Goal: Find contact information: Find contact information

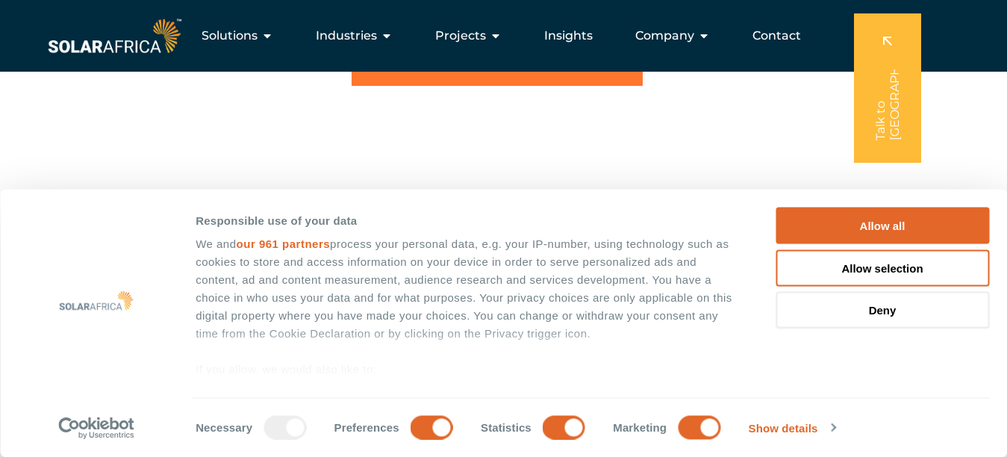
scroll to position [149, 0]
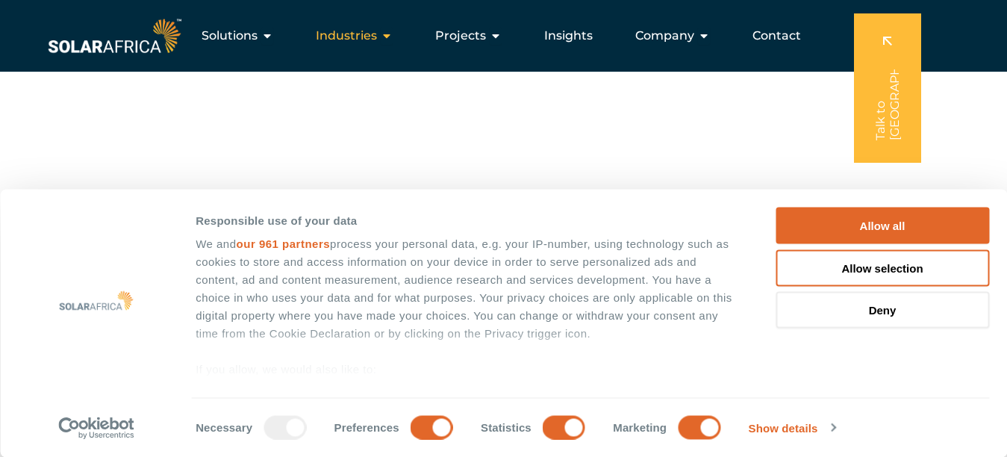
click at [388, 40] on icon "Menu" at bounding box center [387, 36] width 12 height 12
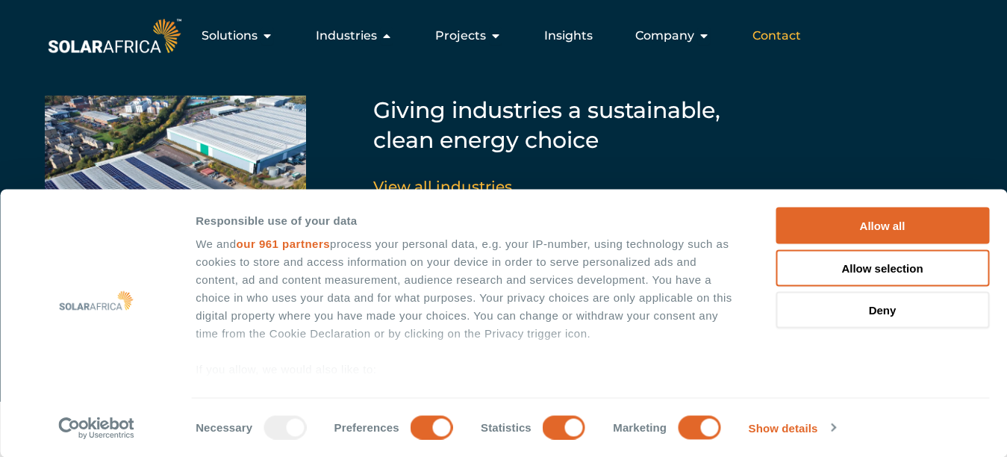
click at [772, 36] on span "Contact" at bounding box center [777, 36] width 49 height 18
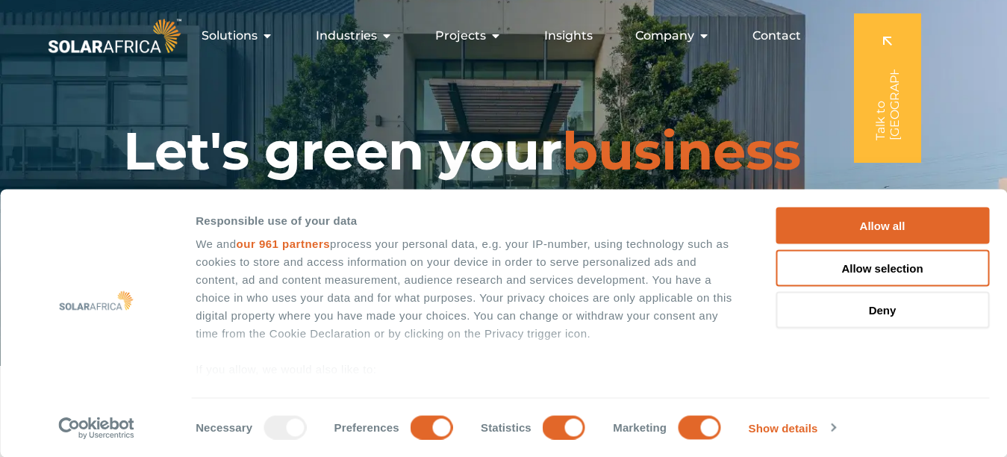
click at [886, 57] on link at bounding box center [887, 87] width 67 height 149
click at [884, 37] on link at bounding box center [887, 87] width 67 height 149
click at [884, 37] on div "" (Required) " indicates required fields Step 1 of 3 33% How can we help? How c…" at bounding box center [503, 228] width 1007 height 457
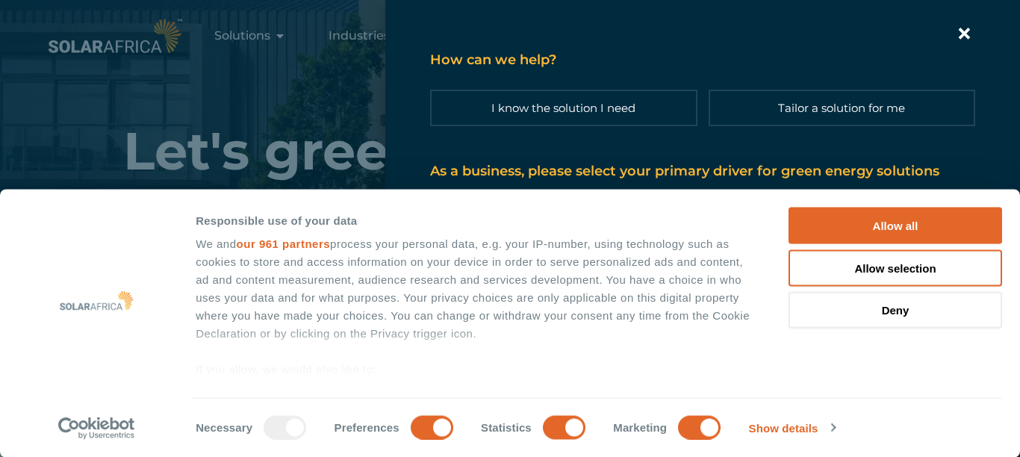
click at [953, 31] on icon "Contact form | Slide-in" at bounding box center [964, 33] width 22 height 22
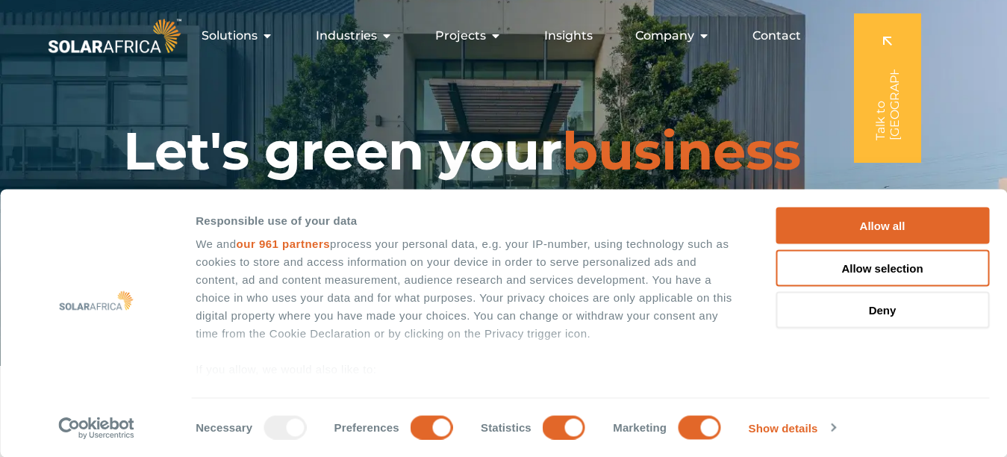
click at [793, 39] on span "Contact" at bounding box center [777, 36] width 49 height 18
